Goal: Contribute content

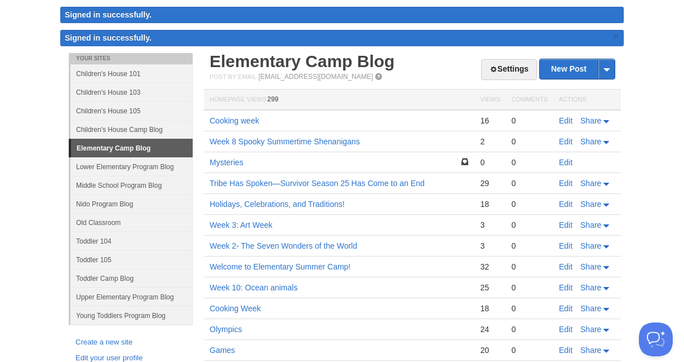
scroll to position [53, 0]
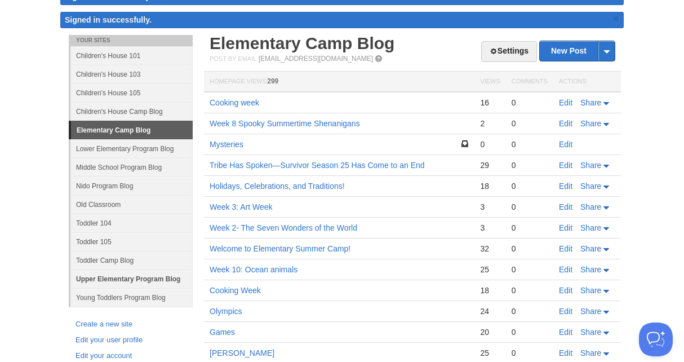
click at [133, 280] on link "Upper Elementary Program Blog" at bounding box center [131, 278] width 122 height 19
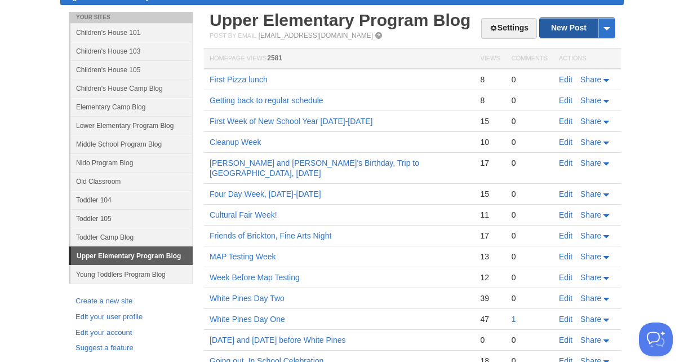
click at [569, 29] on link "New Post" at bounding box center [576, 28] width 75 height 20
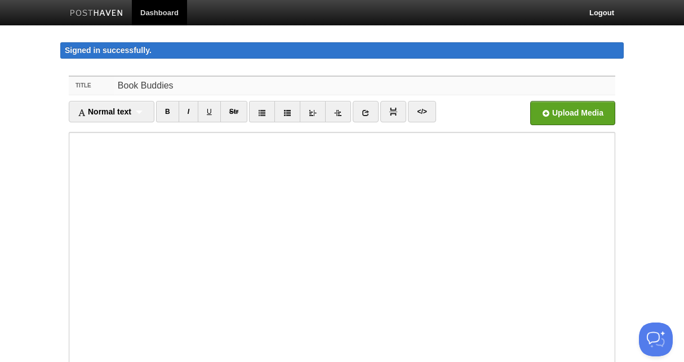
click at [180, 86] on input "Book Buddies" at bounding box center [364, 86] width 501 height 18
click at [117, 85] on input "Book Buddies" at bounding box center [364, 86] width 501 height 18
type input "Community- Book Buddies"
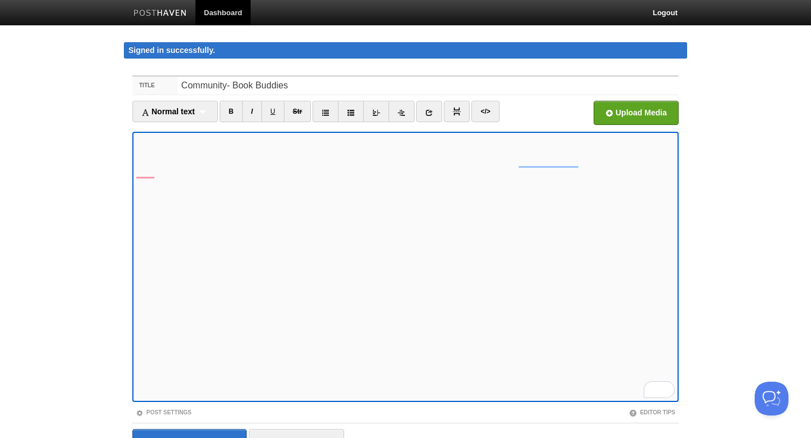
scroll to position [61, 0]
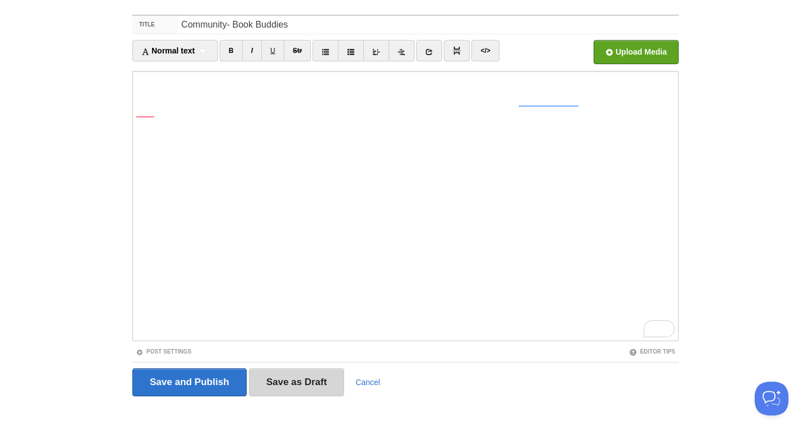
click at [316, 361] on input "Save as Draft" at bounding box center [297, 382] width 96 height 28
